Goal: Find specific page/section: Find specific page/section

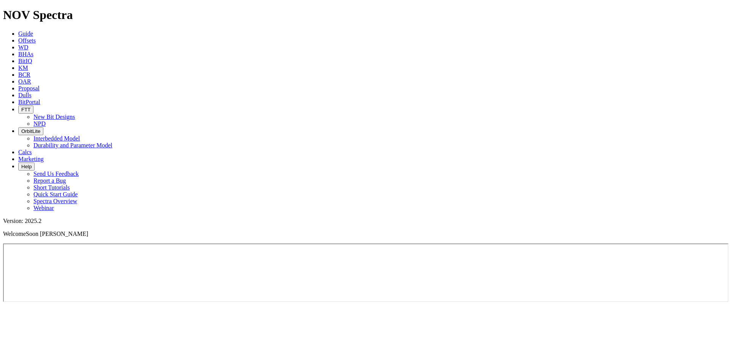
click at [18, 71] on icon at bounding box center [18, 74] width 0 height 6
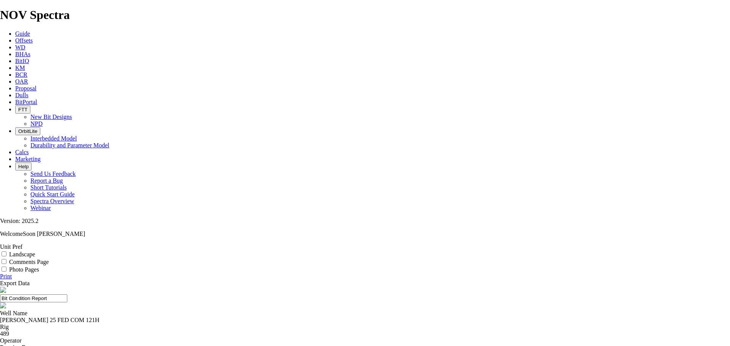
scroll to position [16, 0]
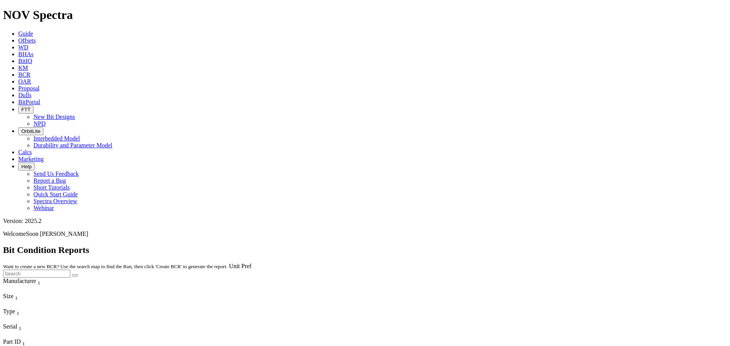
click at [18, 30] on icon at bounding box center [18, 33] width 0 height 6
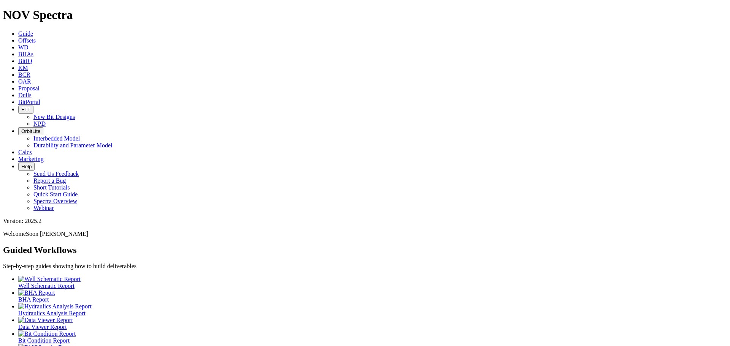
click at [402, 276] on ul "Well Schematic Report BHA Report Hydraulics Analysis Report Data Viewer Report …" at bounding box center [365, 324] width 724 height 96
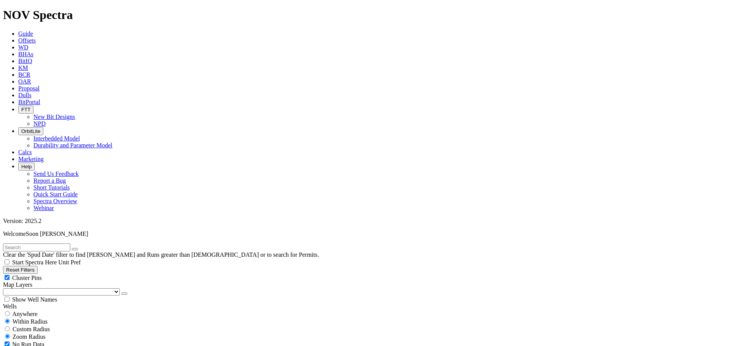
click at [33, 106] on button "FTT" at bounding box center [25, 110] width 15 height 8
click at [46, 120] on link "NPD" at bounding box center [39, 123] width 12 height 6
